Goal: Information Seeking & Learning: Learn about a topic

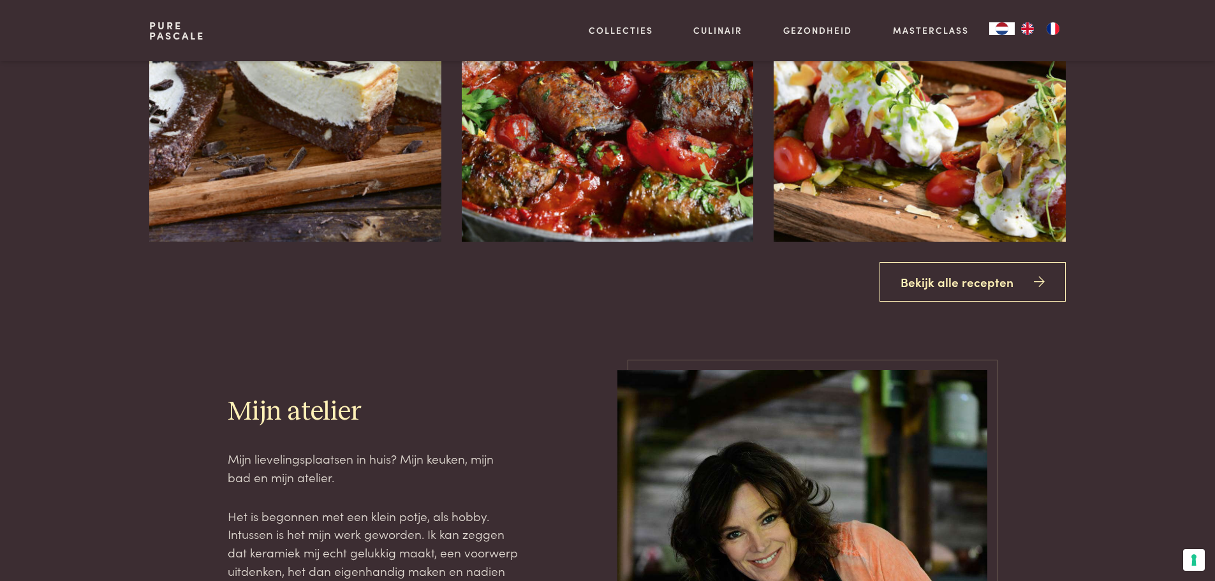
scroll to position [1849, 0]
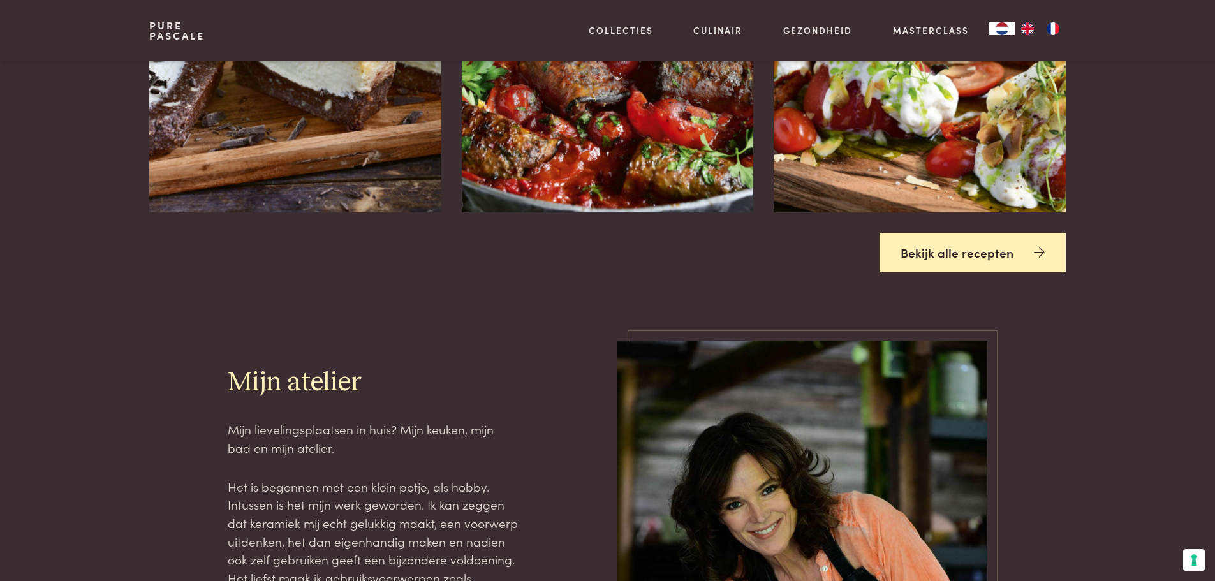
click at [964, 245] on link "Bekijk alle recepten" at bounding box center [972, 253] width 186 height 40
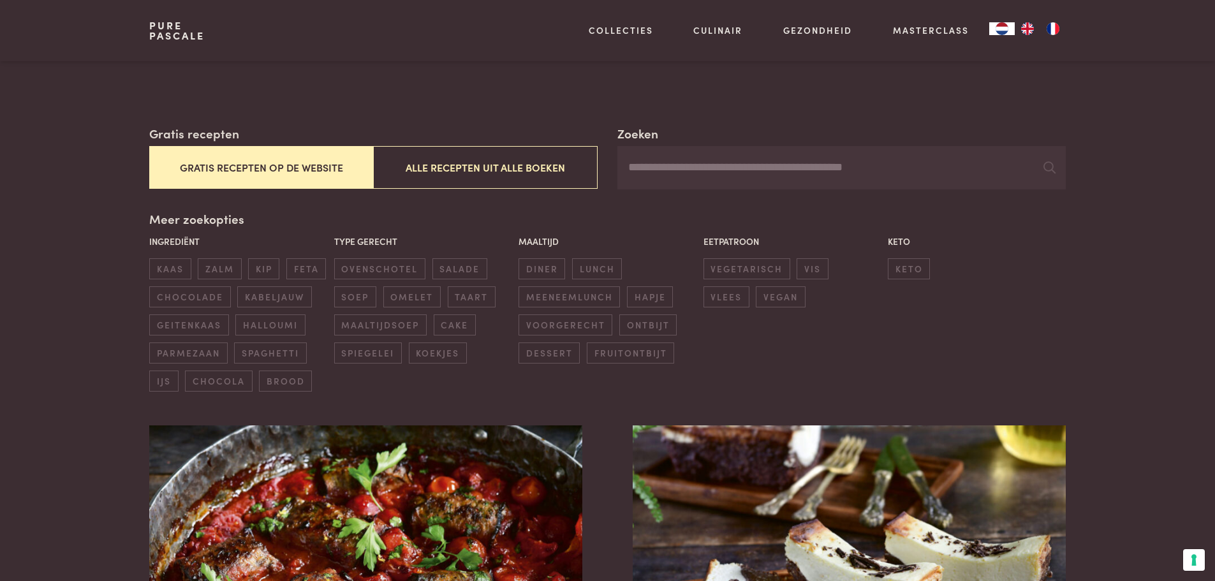
scroll to position [191, 0]
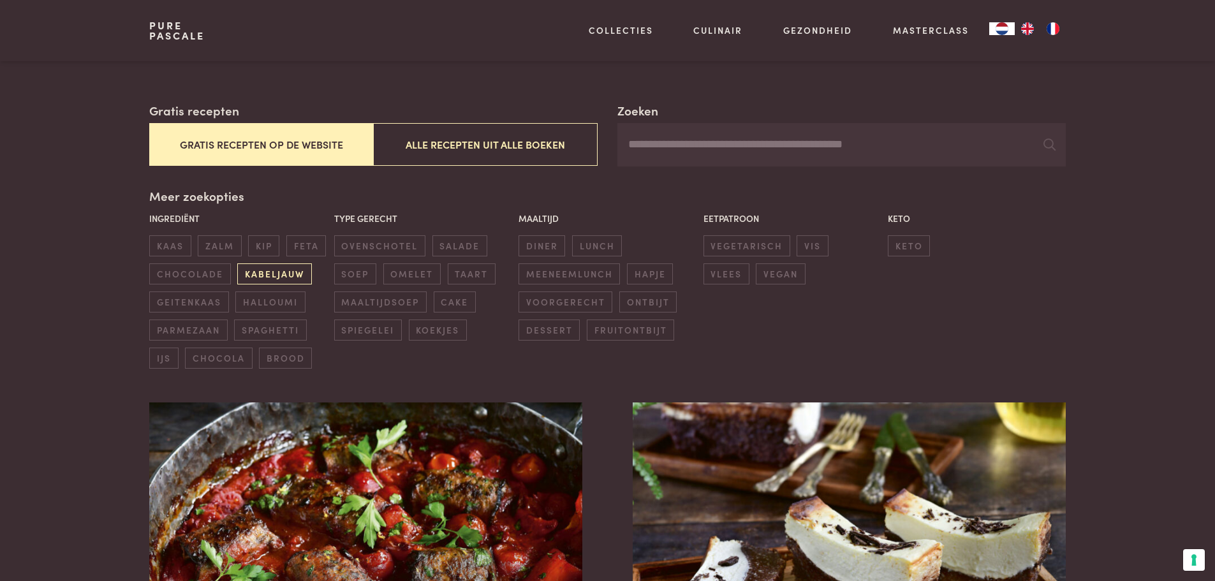
click at [265, 272] on span "kabeljauw" at bounding box center [274, 273] width 74 height 21
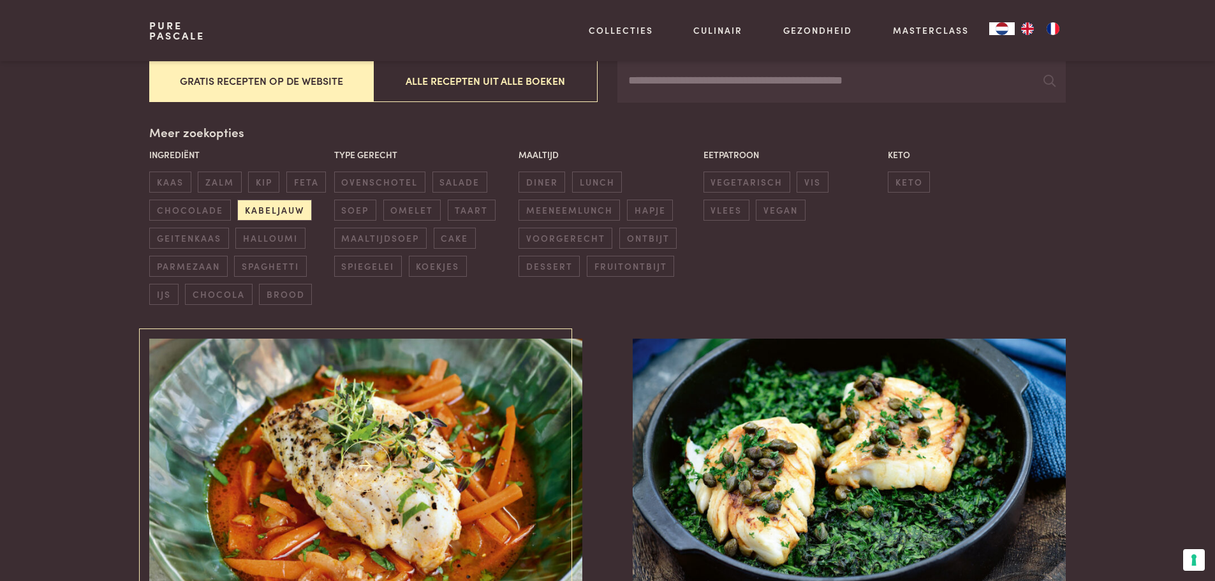
scroll to position [229, 0]
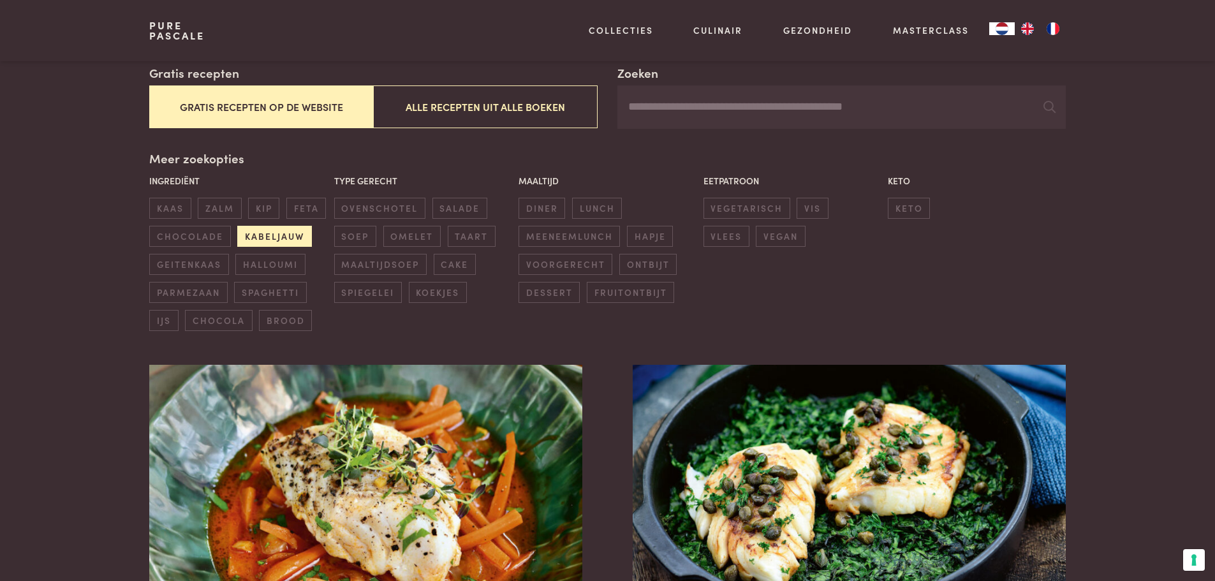
click at [267, 232] on span "kabeljauw" at bounding box center [274, 236] width 74 height 21
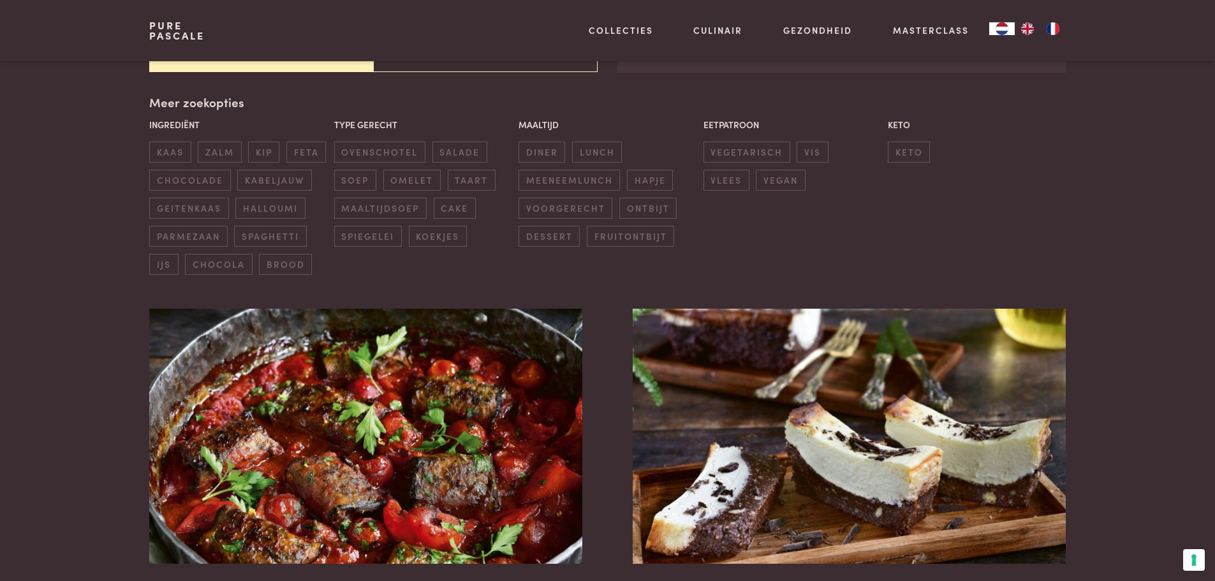
scroll to position [293, 0]
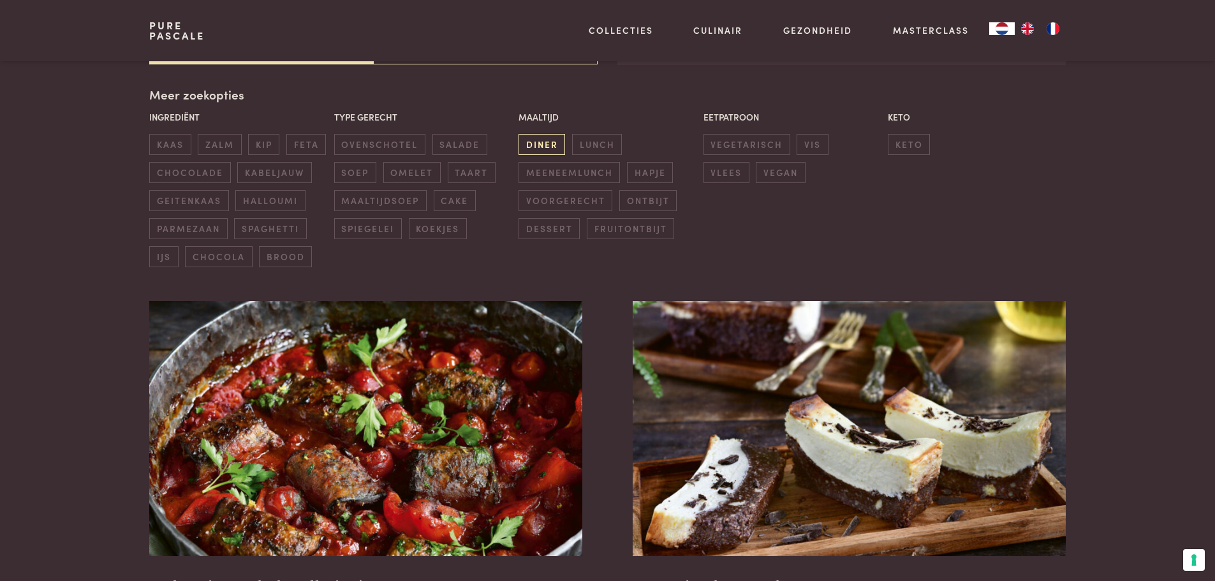
click at [534, 144] on span "diner" at bounding box center [541, 144] width 47 height 21
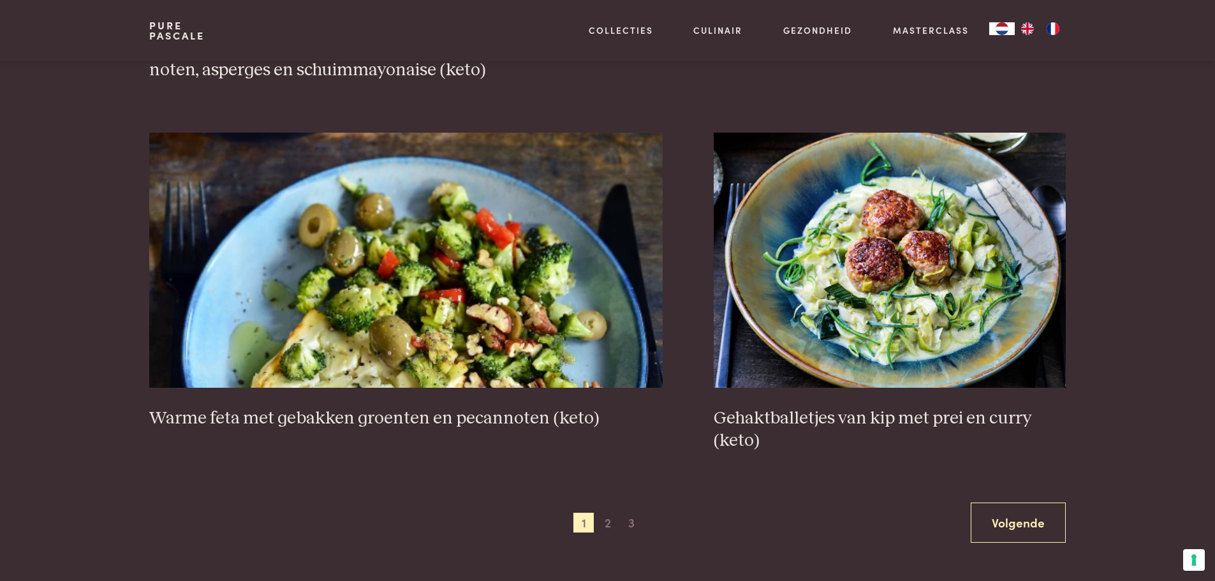
scroll to position [2270, 0]
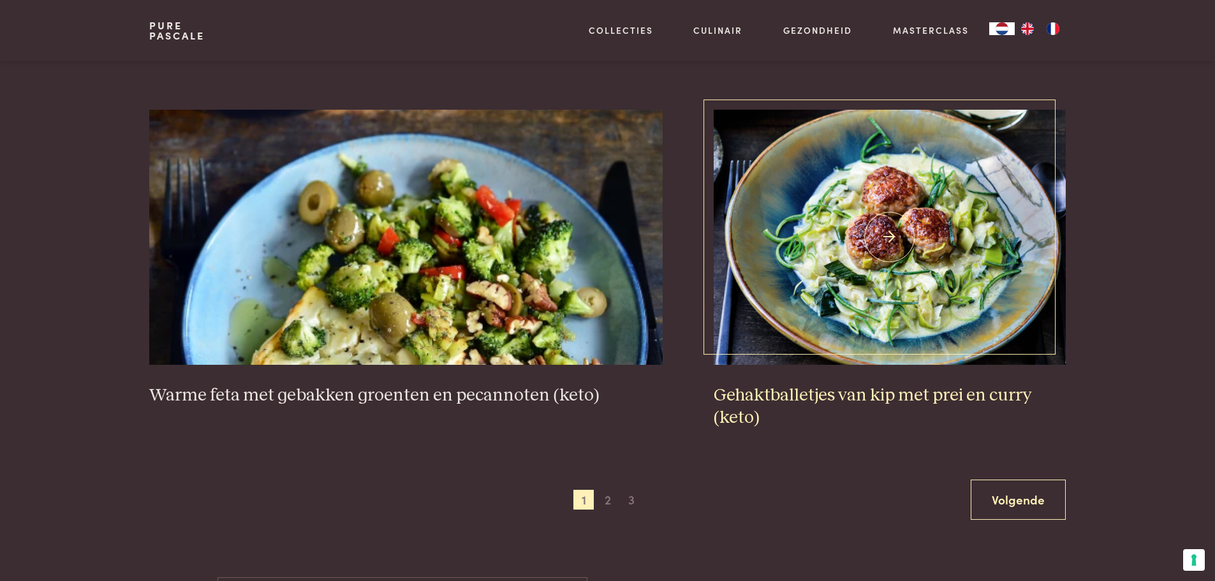
click at [904, 248] on img at bounding box center [890, 237] width 352 height 255
click at [608, 499] on span "2" at bounding box center [608, 500] width 20 height 20
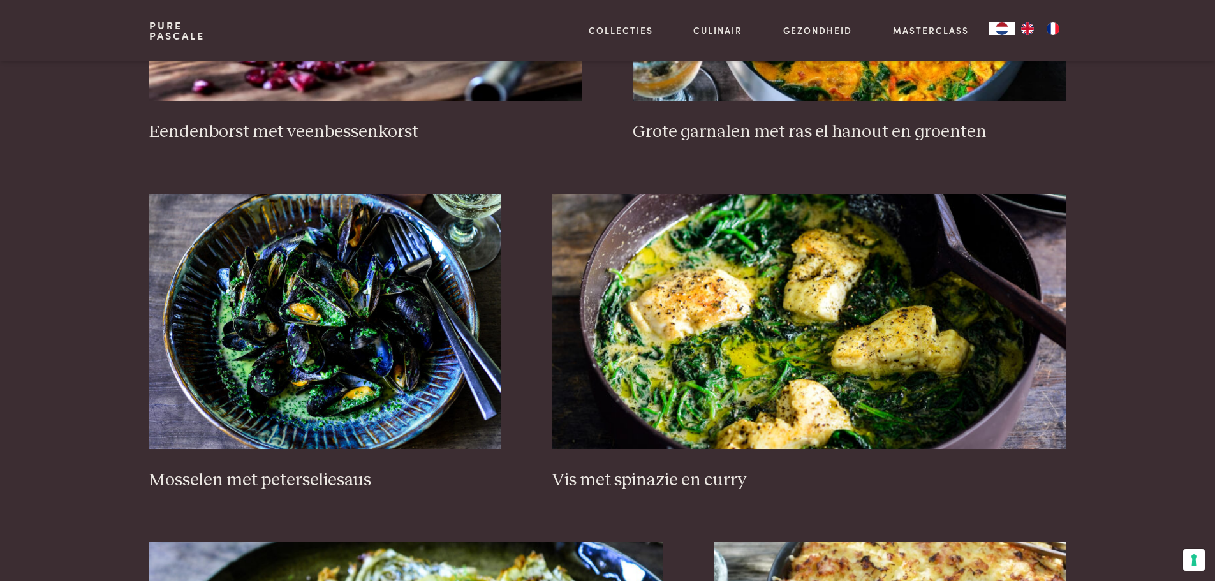
scroll to position [803, 0]
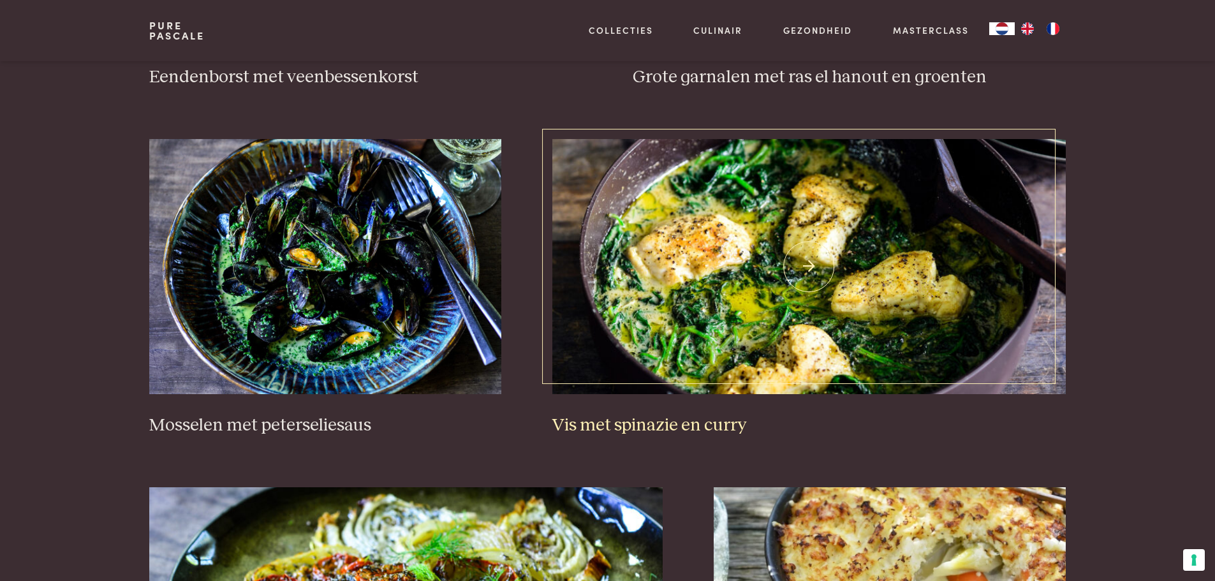
click at [761, 307] on img at bounding box center [808, 266] width 513 height 255
click at [739, 261] on img at bounding box center [808, 266] width 513 height 255
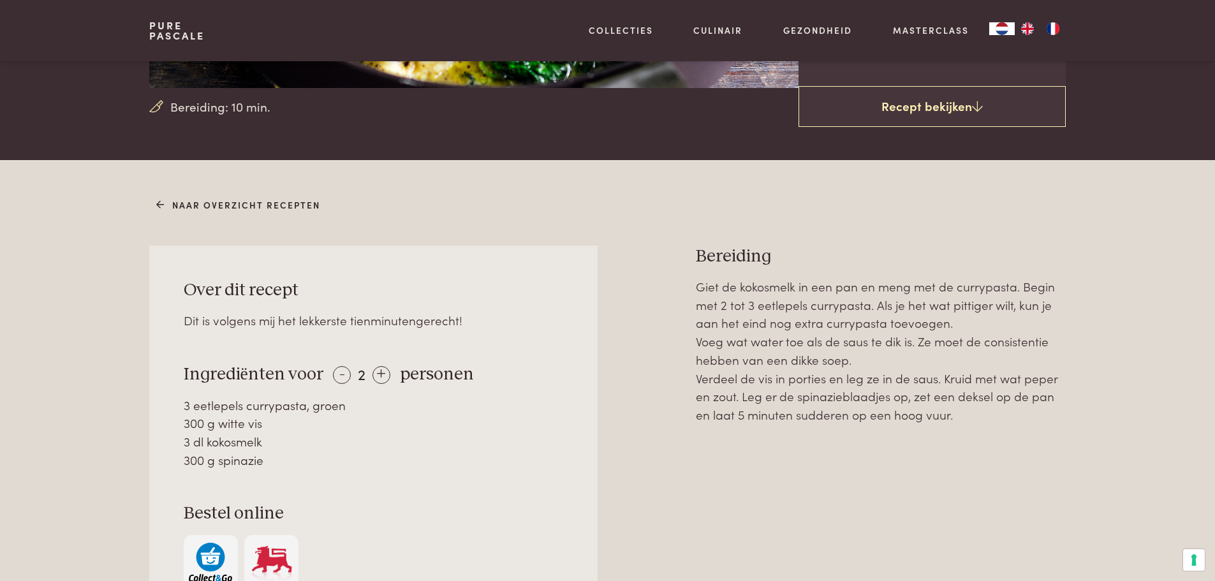
scroll to position [446, 0]
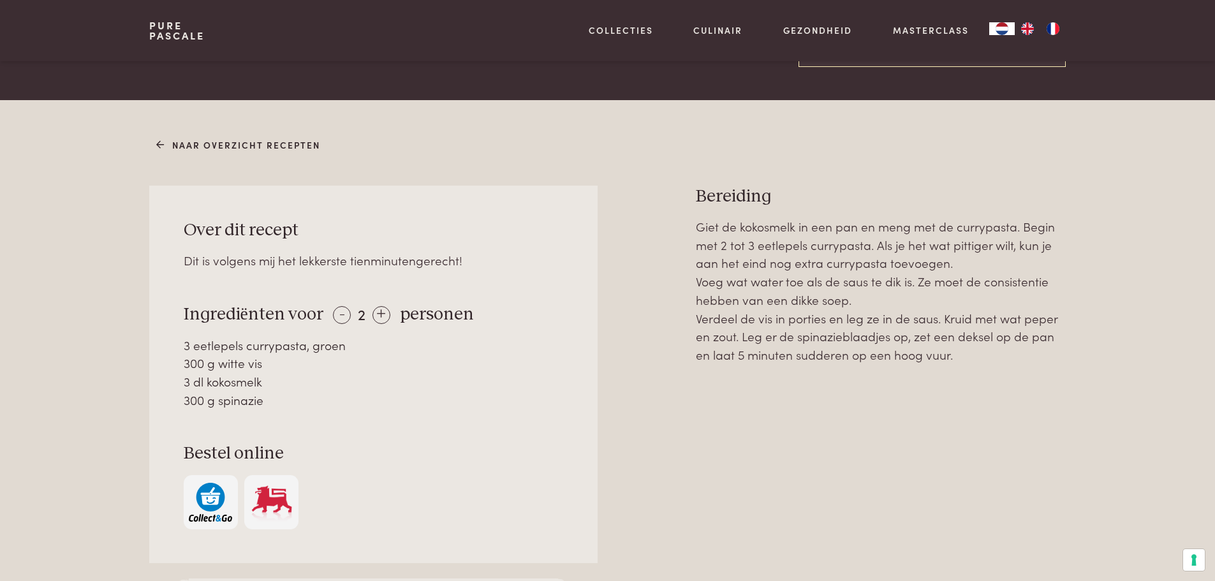
scroll to position [446, 0]
